Goal: Entertainment & Leisure: Consume media (video, audio)

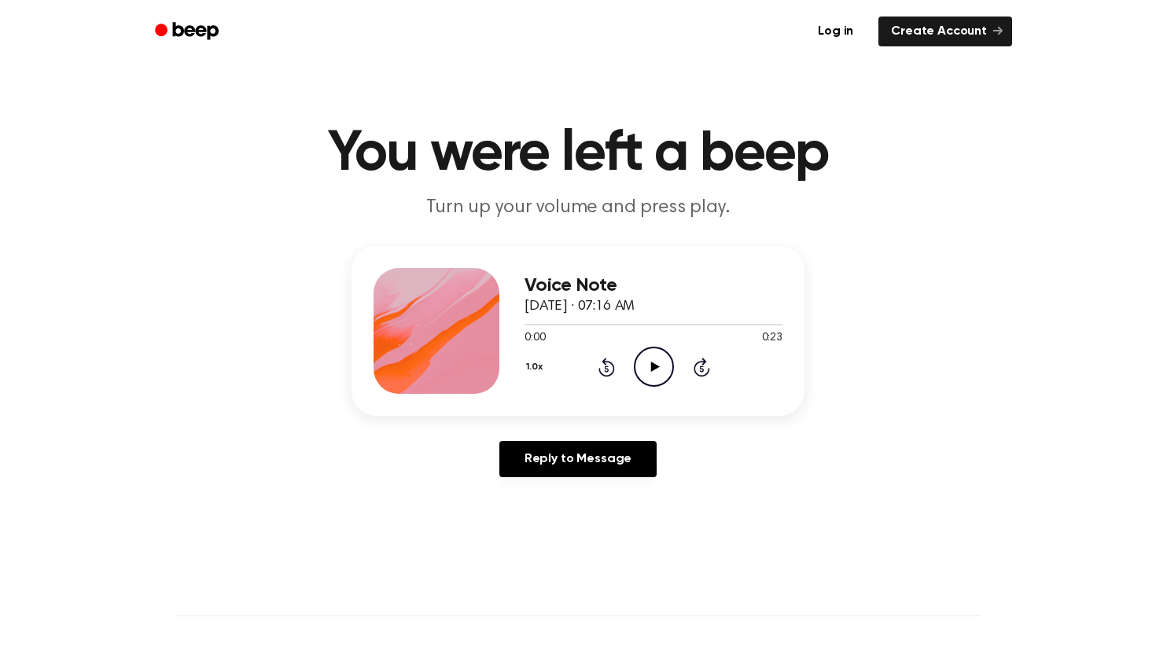
click at [649, 359] on icon "Play Audio" at bounding box center [654, 367] width 40 height 40
click at [650, 366] on icon at bounding box center [654, 367] width 9 height 10
click at [655, 389] on div "Voice Note [DATE] · 07:20 AM 0:00 0:53 Your browser does not support the [objec…" at bounding box center [653, 331] width 258 height 126
click at [649, 372] on icon "Pause Audio" at bounding box center [654, 367] width 40 height 40
